Goal: Download file/media

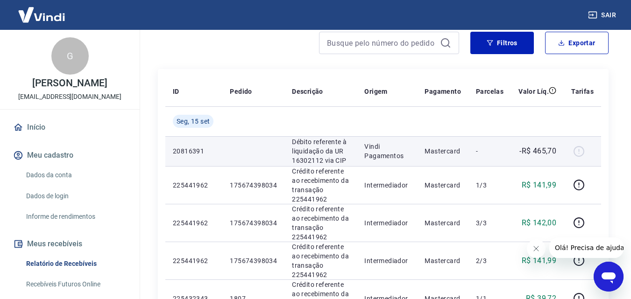
scroll to position [140, 0]
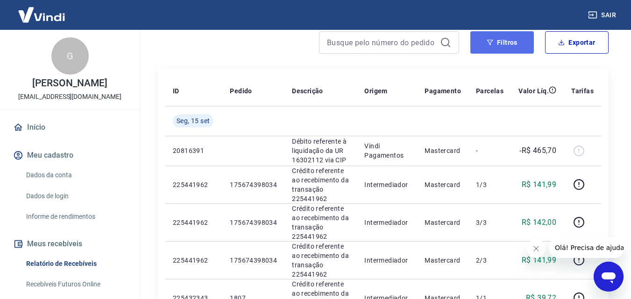
click at [490, 47] on button "Filtros" at bounding box center [502, 42] width 64 height 22
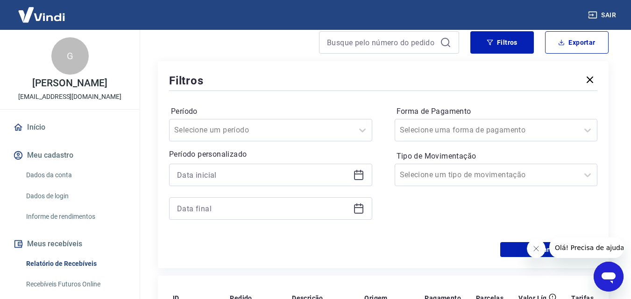
click at [354, 181] on div at bounding box center [270, 175] width 203 height 22
click at [360, 180] on icon at bounding box center [358, 175] width 9 height 9
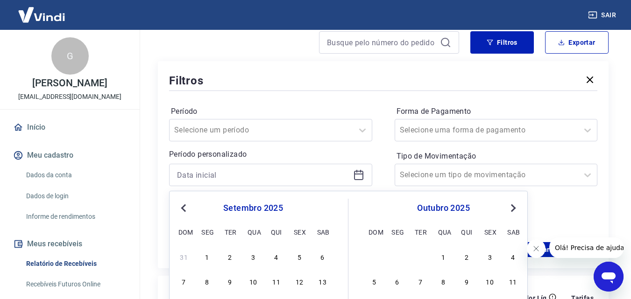
click at [187, 212] on button "Previous Month" at bounding box center [183, 208] width 11 height 11
click at [303, 249] on div "[DATE] dom seg ter qua qui sex sab 27 28 29 30 31 1 2 3 4 5 6 7 8 9 10 11 12 13…" at bounding box center [262, 293] width 171 height 189
click at [302, 255] on div "1" at bounding box center [299, 256] width 11 height 11
type input "[DATE]"
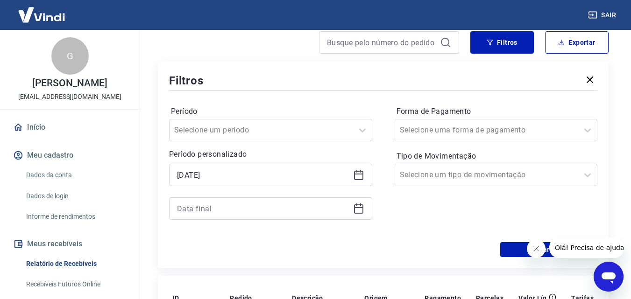
click at [245, 220] on div "Período Selecione um período Período personalizado Selected date: [DATE] [DATE]" at bounding box center [270, 167] width 203 height 127
click at [238, 215] on input at bounding box center [263, 209] width 172 height 14
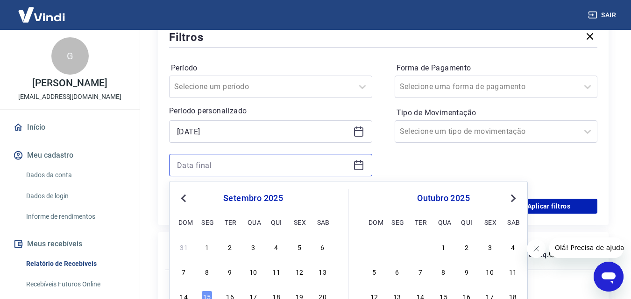
scroll to position [234, 0]
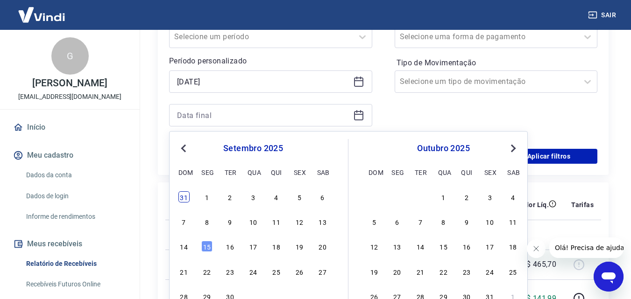
click at [183, 198] on div "31" at bounding box center [183, 196] width 11 height 11
type input "31/08/2025"
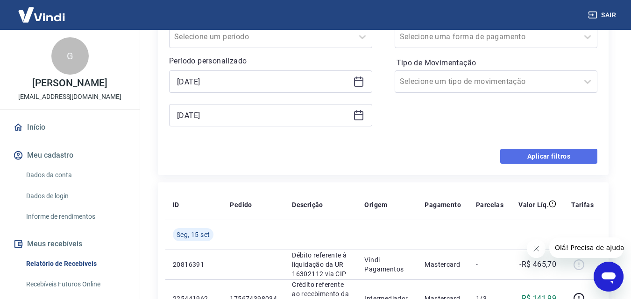
click at [538, 158] on button "Aplicar filtros" at bounding box center [548, 156] width 97 height 15
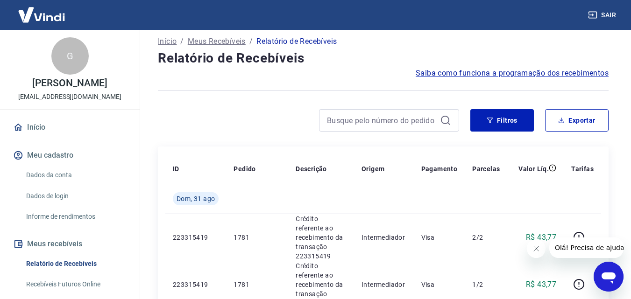
scroll to position [47, 0]
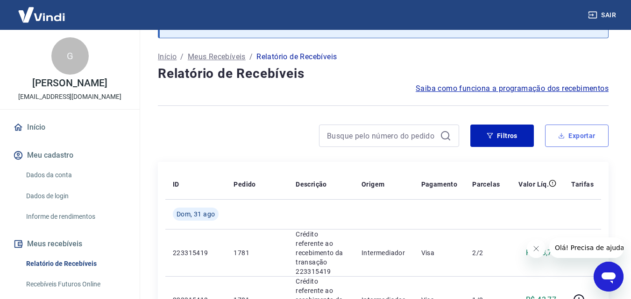
click at [563, 138] on icon "button" at bounding box center [561, 136] width 7 height 7
type input "01/08/2025"
type input "31/08/2025"
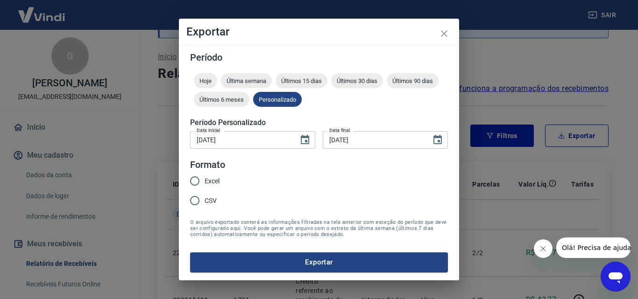
click at [199, 182] on input "Excel" at bounding box center [195, 181] width 20 height 20
radio input "true"
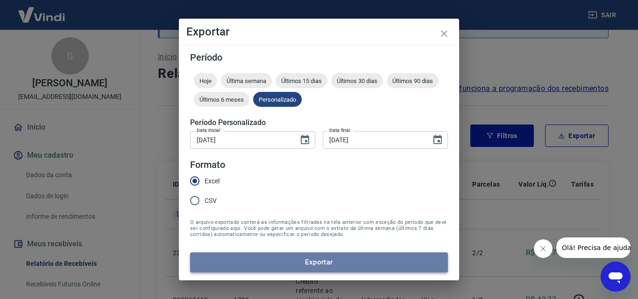
click at [224, 263] on button "Exportar" at bounding box center [319, 263] width 258 height 20
